Goal: Task Accomplishment & Management: Manage account settings

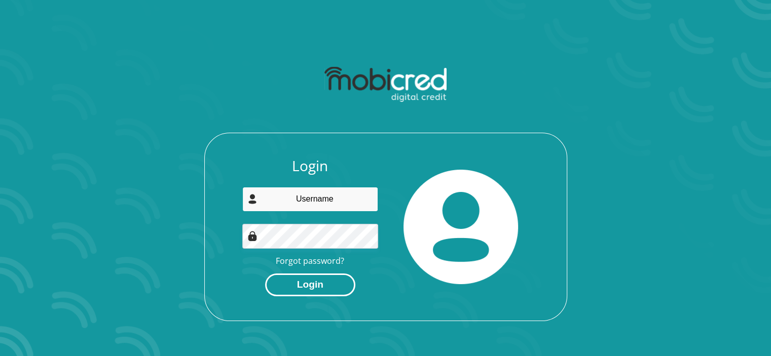
type input "[EMAIL_ADDRESS][DOMAIN_NAME]"
click at [300, 285] on button "Login" at bounding box center [310, 285] width 90 height 23
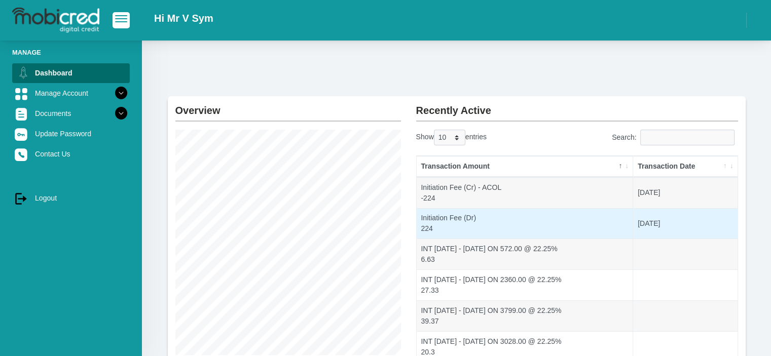
scroll to position [213, 0]
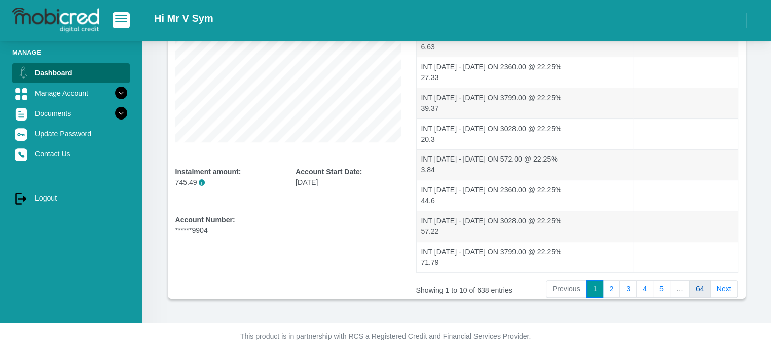
click at [698, 285] on link "64" at bounding box center [699, 289] width 21 height 18
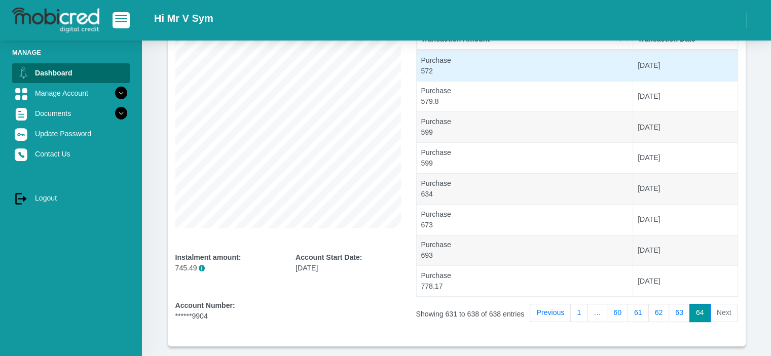
scroll to position [135, 0]
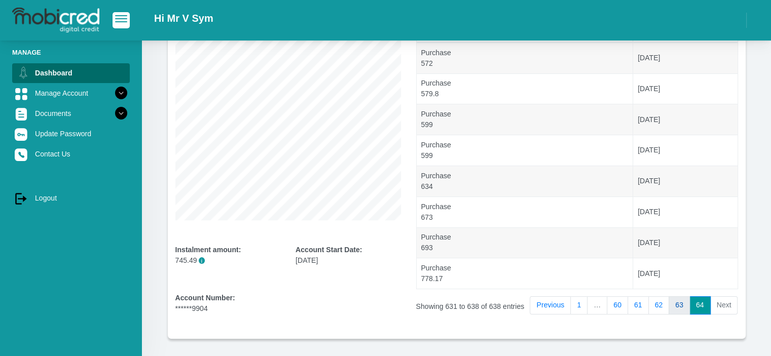
click at [675, 301] on link "63" at bounding box center [678, 305] width 21 height 18
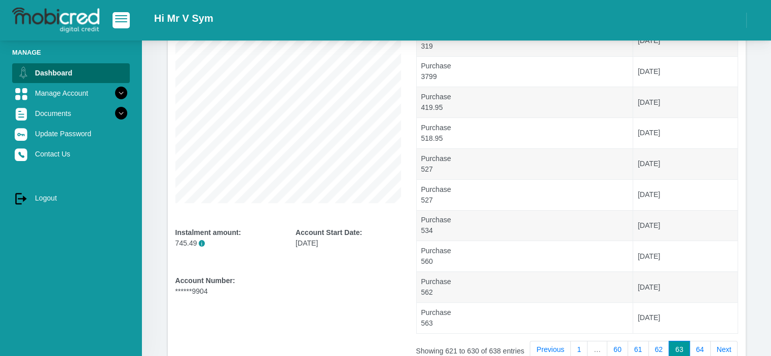
scroll to position [0, 0]
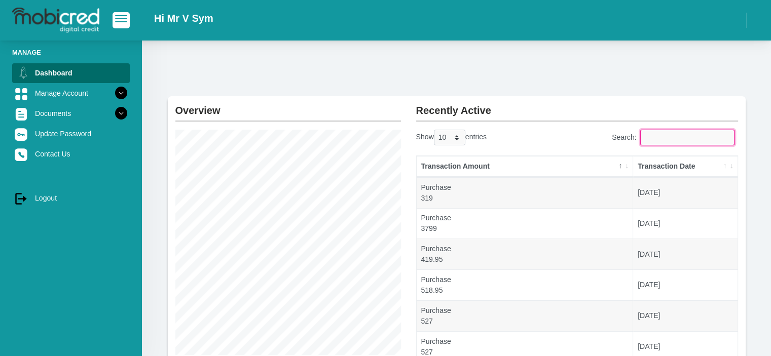
click at [687, 135] on input "Search:" at bounding box center [687, 138] width 94 height 16
type input "purchase"
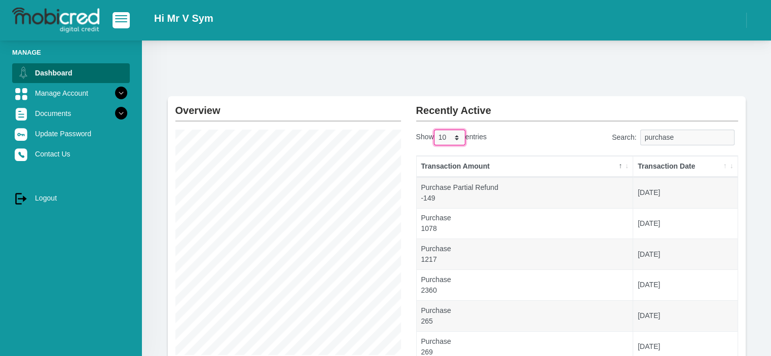
click at [457, 141] on select "10 25 50 100" at bounding box center [449, 138] width 31 height 16
click at [457, 139] on select "10 25 50 100" at bounding box center [449, 138] width 31 height 16
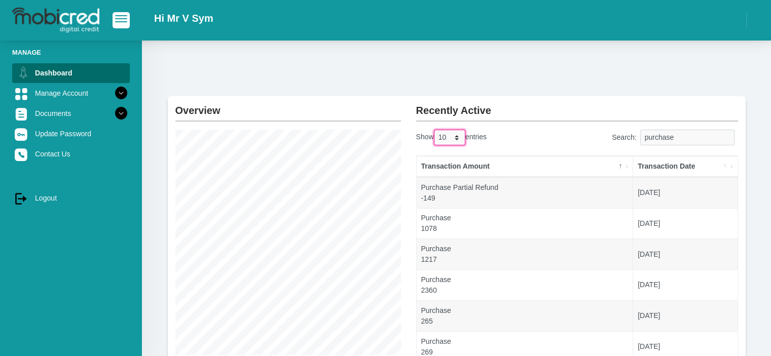
click at [457, 139] on select "10 25 50 100" at bounding box center [449, 138] width 31 height 16
click at [457, 132] on select "10 25 50 100" at bounding box center [449, 138] width 31 height 16
click at [457, 134] on select "10 25 50 100" at bounding box center [449, 138] width 31 height 16
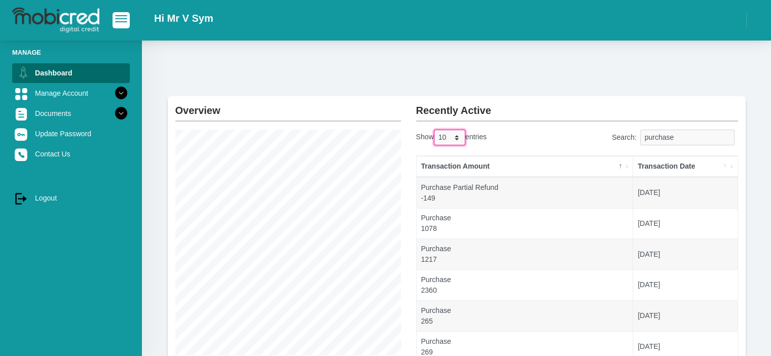
click at [457, 135] on select "10 25 50 100" at bounding box center [449, 138] width 31 height 16
click at [449, 136] on select "10 25 50 100" at bounding box center [449, 138] width 31 height 16
select select "100"
click at [435, 130] on select "10 25 50 100" at bounding box center [449, 138] width 31 height 16
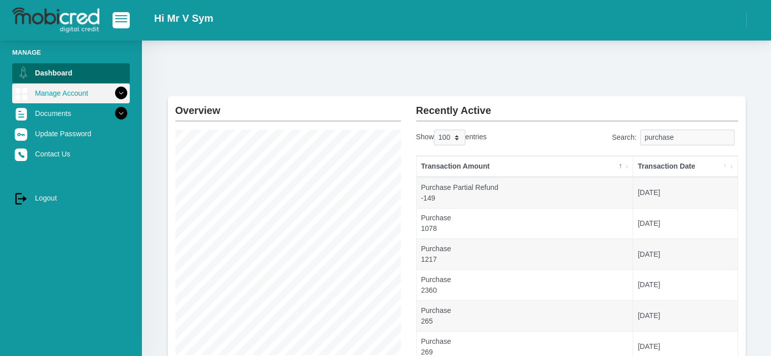
click at [114, 92] on icon at bounding box center [120, 93] width 17 height 17
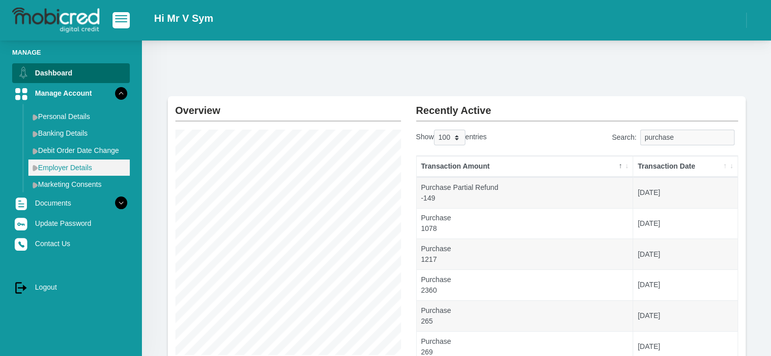
click at [85, 164] on link "Employer Details" at bounding box center [78, 168] width 101 height 16
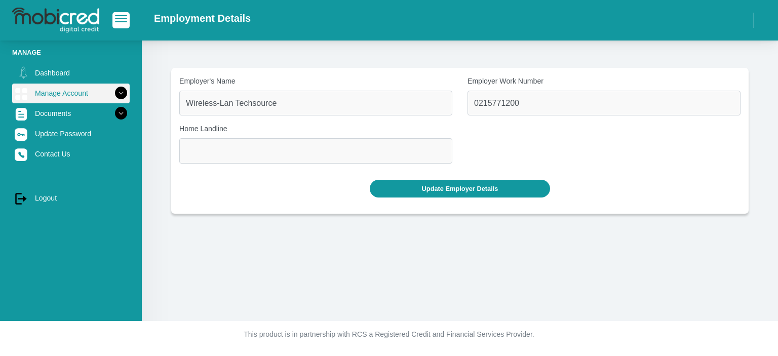
click at [114, 89] on icon at bounding box center [120, 93] width 17 height 17
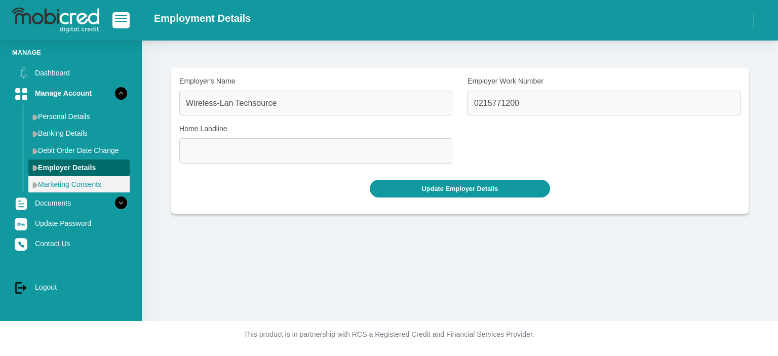
click at [75, 184] on link "Marketing Consents" at bounding box center [78, 184] width 101 height 16
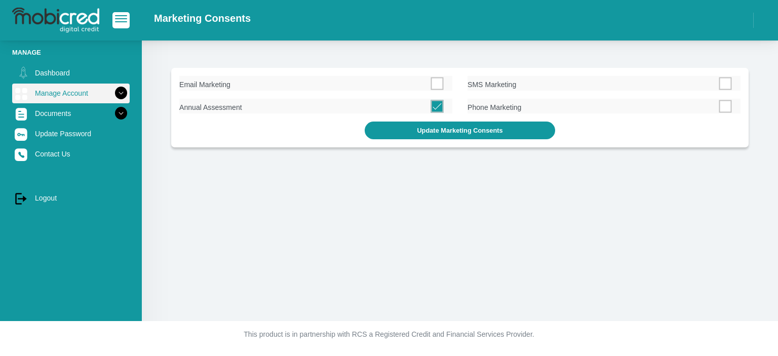
click at [114, 91] on icon at bounding box center [120, 93] width 17 height 17
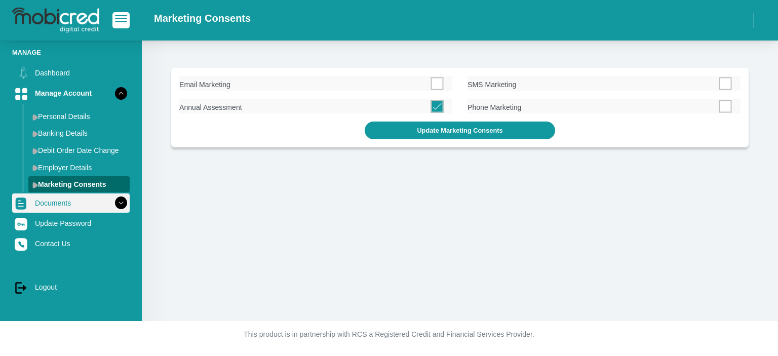
click at [113, 203] on icon at bounding box center [120, 203] width 17 height 17
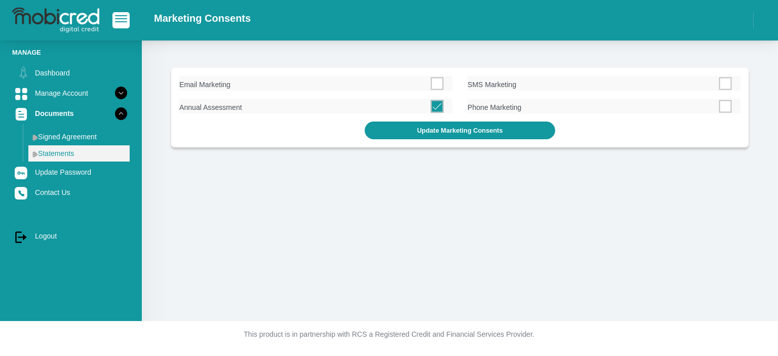
click at [79, 152] on link "Statements" at bounding box center [78, 153] width 101 height 16
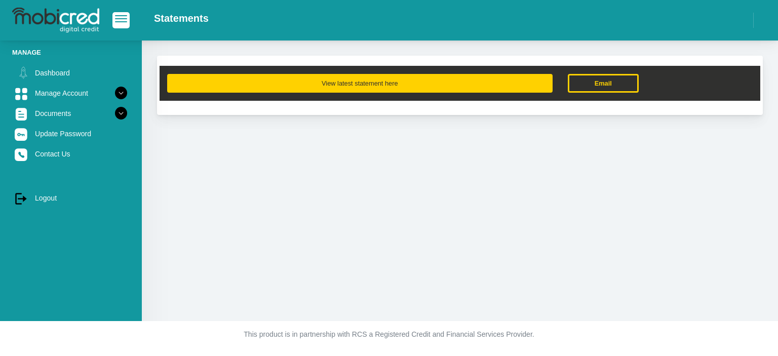
click at [374, 83] on button "View latest statement here" at bounding box center [360, 83] width 386 height 19
